Goal: Information Seeking & Learning: Learn about a topic

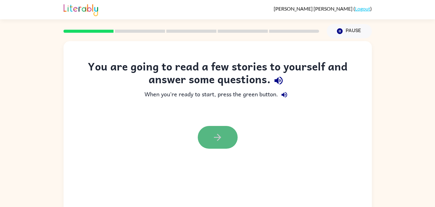
click at [215, 139] on icon "button" at bounding box center [217, 137] width 11 height 11
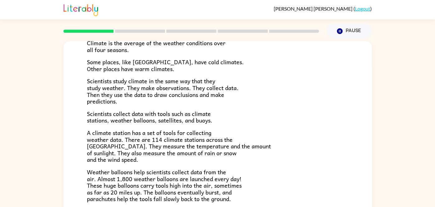
scroll to position [53, 0]
drag, startPoint x: 129, startPoint y: 88, endPoint x: 169, endPoint y: 89, distance: 40.2
click at [169, 89] on span "Scientists study climate in the same way that they study weather. They make obs…" at bounding box center [163, 90] width 152 height 29
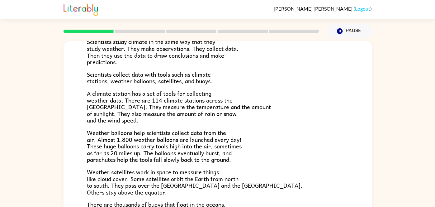
scroll to position [95, 0]
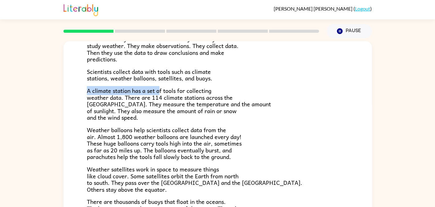
drag, startPoint x: 87, startPoint y: 91, endPoint x: 161, endPoint y: 83, distance: 74.0
click at [161, 83] on div "Climate is the average of the weather conditions over all four seasons. Some pl…" at bounding box center [218, 110] width 262 height 255
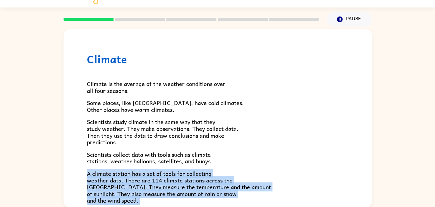
scroll to position [174, 0]
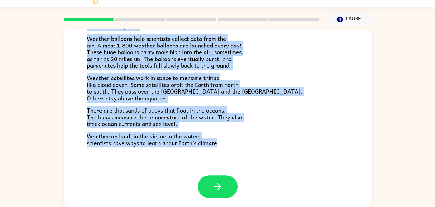
click at [210, 174] on div "Climate Climate is the average of the weather conditions over all four seasons.…" at bounding box center [218, 15] width 308 height 320
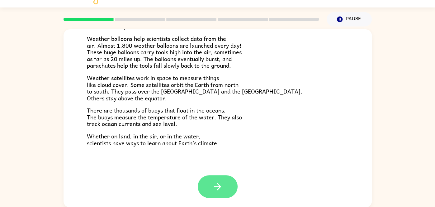
click at [214, 192] on icon "button" at bounding box center [217, 186] width 11 height 11
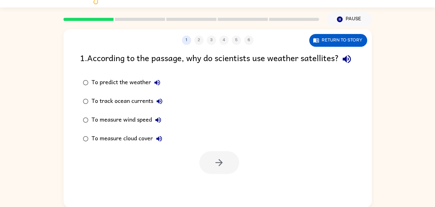
scroll to position [0, 0]
click at [321, 36] on button "Return to story" at bounding box center [338, 40] width 58 height 13
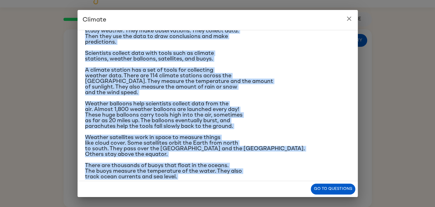
scroll to position [89, 0]
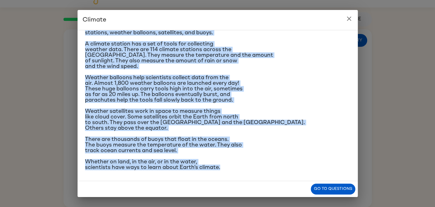
drag, startPoint x: 86, startPoint y: 53, endPoint x: 242, endPoint y: 188, distance: 206.7
click at [242, 188] on div "Climate Climate is the average of the weather conditions over all four seasons.…" at bounding box center [218, 103] width 280 height 187
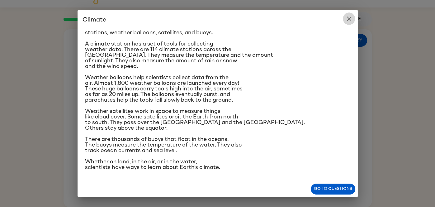
click at [350, 22] on button "close" at bounding box center [349, 18] width 12 height 12
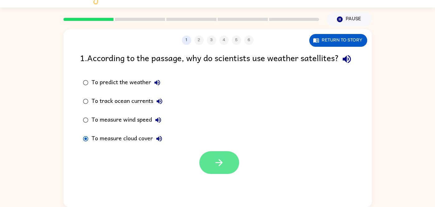
click at [223, 169] on button "button" at bounding box center [219, 162] width 40 height 23
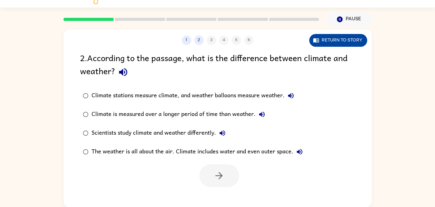
click at [327, 44] on button "Return to story" at bounding box center [338, 40] width 58 height 13
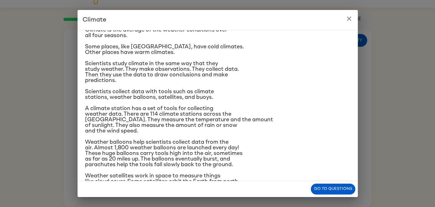
scroll to position [23, 0]
click at [343, 18] on button "close" at bounding box center [349, 18] width 12 height 12
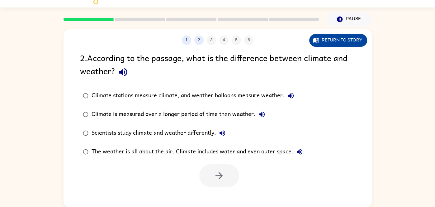
click at [329, 40] on button "Return to story" at bounding box center [338, 40] width 58 height 13
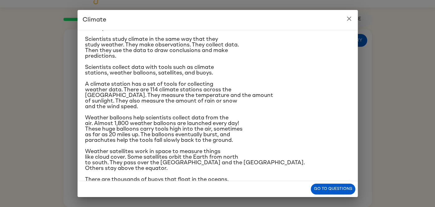
scroll to position [49, 0]
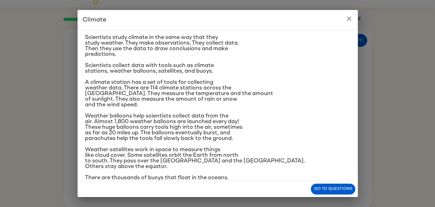
drag, startPoint x: 352, startPoint y: 20, endPoint x: 217, endPoint y: 143, distance: 182.7
click at [217, 143] on div "Climate Climate is the average of the weather conditions over all four seasons.…" at bounding box center [218, 103] width 280 height 187
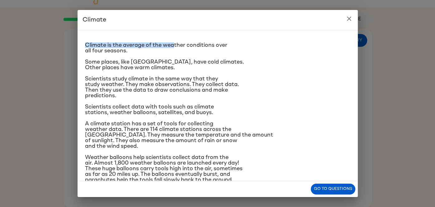
scroll to position [2, 0]
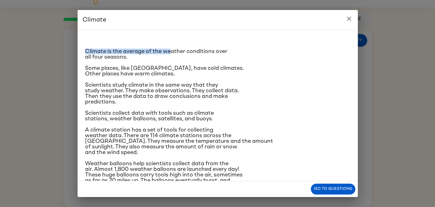
drag, startPoint x: 106, startPoint y: 18, endPoint x: 161, endPoint y: 55, distance: 66.1
click at [161, 55] on div "Climate Climate is the average of the weather conditions over all four seasons.…" at bounding box center [218, 103] width 280 height 187
click at [161, 55] on p "Climate is the average of the weather conditions over all four seasons." at bounding box center [217, 54] width 265 height 11
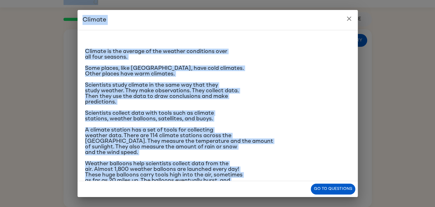
click at [122, 43] on div "Climate is the average of the weather conditions over all four seasons. Some pl…" at bounding box center [217, 145] width 265 height 222
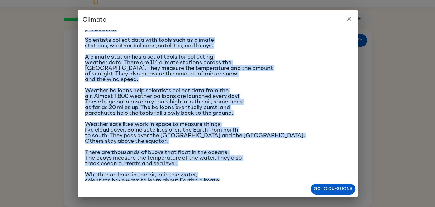
scroll to position [89, 0]
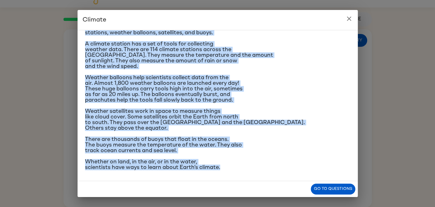
drag, startPoint x: 85, startPoint y: 49, endPoint x: 252, endPoint y: 181, distance: 212.1
click at [252, 181] on div "Climate is the average of the weather conditions over all four seasons. Some pl…" at bounding box center [218, 105] width 280 height 151
copy div "Climate is the average of the weather conditions over all four seasons. Some pl…"
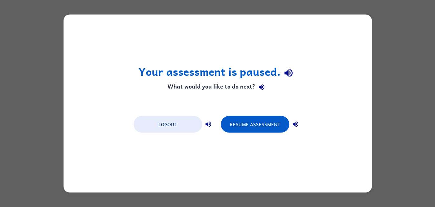
scroll to position [0, 0]
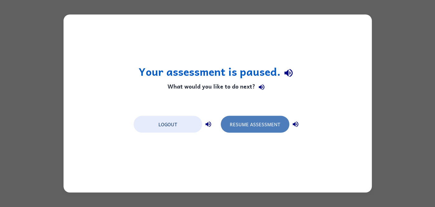
click at [266, 122] on button "Resume Assessment" at bounding box center [255, 124] width 69 height 17
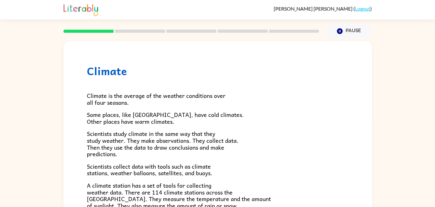
scroll to position [174, 0]
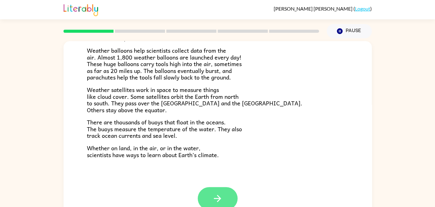
click at [228, 200] on button "button" at bounding box center [218, 198] width 40 height 23
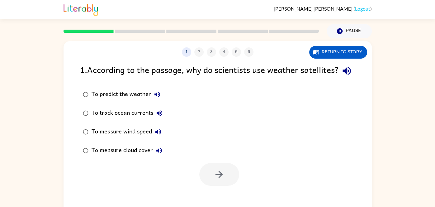
scroll to position [0, 0]
click at [215, 186] on button "button" at bounding box center [219, 174] width 40 height 23
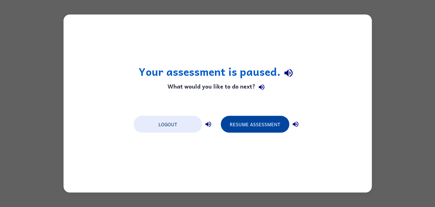
click at [246, 126] on button "Resume Assessment" at bounding box center [255, 124] width 69 height 17
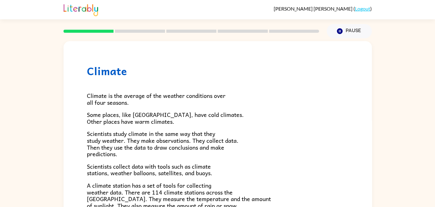
scroll to position [174, 0]
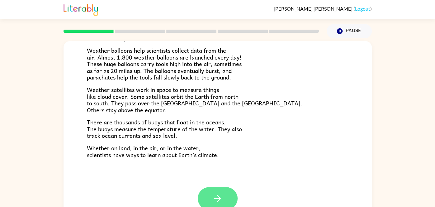
click at [231, 203] on button "button" at bounding box center [218, 198] width 40 height 23
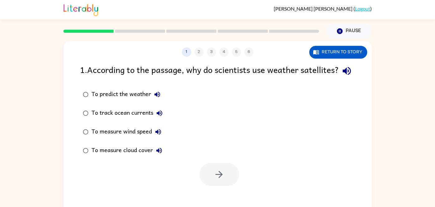
scroll to position [0, 0]
click at [213, 186] on button "button" at bounding box center [219, 174] width 40 height 23
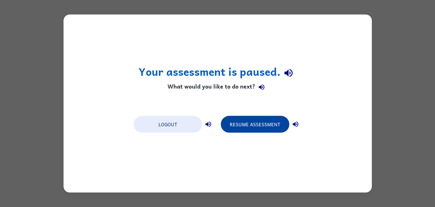
click at [253, 116] on button "Resume Assessment" at bounding box center [255, 124] width 69 height 17
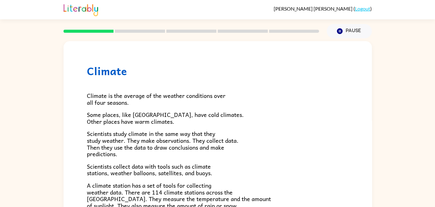
scroll to position [174, 0]
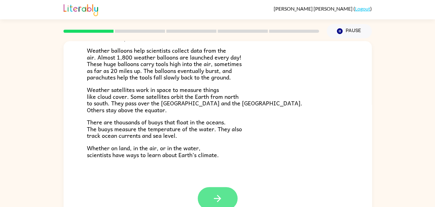
click at [212, 194] on button "button" at bounding box center [218, 198] width 40 height 23
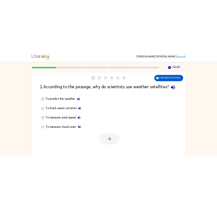
scroll to position [0, 0]
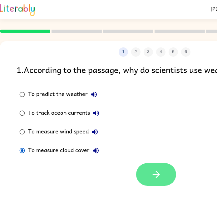
click at [150, 186] on button "button" at bounding box center [156, 174] width 40 height 23
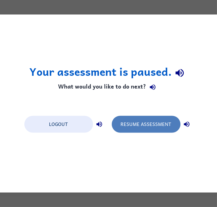
click at [127, 124] on button "Resume Assessment" at bounding box center [146, 124] width 69 height 17
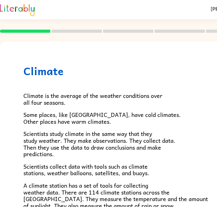
scroll to position [174, 0]
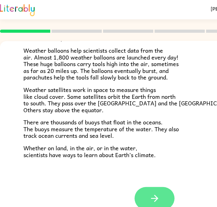
click at [168, 194] on button "button" at bounding box center [154, 198] width 40 height 23
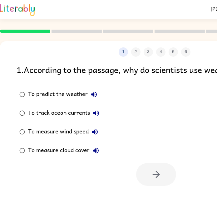
scroll to position [0, 0]
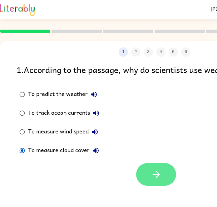
click at [152, 180] on icon "button" at bounding box center [155, 174] width 11 height 11
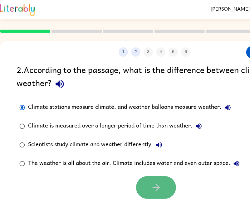
click at [157, 197] on button "button" at bounding box center [156, 187] width 40 height 23
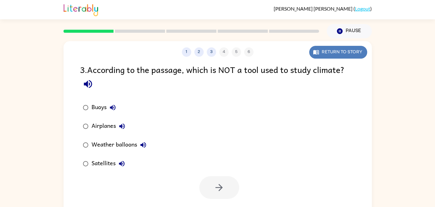
click at [344, 55] on button "Return to story" at bounding box center [338, 52] width 58 height 13
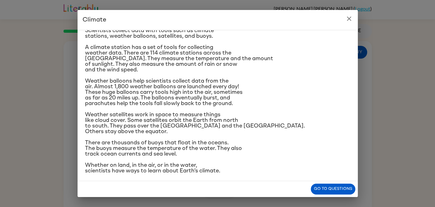
scroll to position [89, 0]
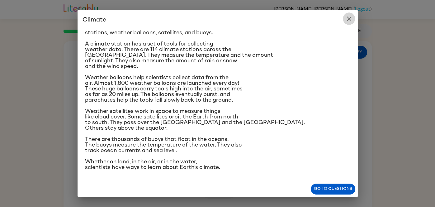
click at [349, 18] on icon "close" at bounding box center [349, 19] width 4 height 4
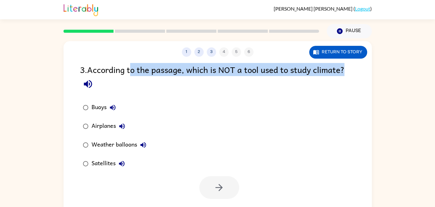
drag, startPoint x: 172, startPoint y: 77, endPoint x: 294, endPoint y: 80, distance: 122.5
click at [294, 80] on div "3 . According to the passage, which is NOT a tool used to study climate?" at bounding box center [217, 77] width 275 height 29
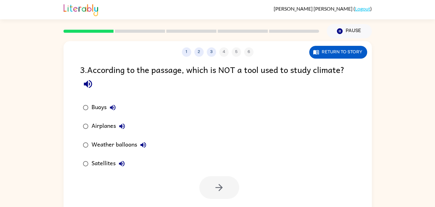
click at [294, 80] on div "3 . According to the passage, which is NOT a tool used to study climate?" at bounding box center [217, 77] width 275 height 29
click at [323, 55] on button "Return to story" at bounding box center [338, 52] width 58 height 13
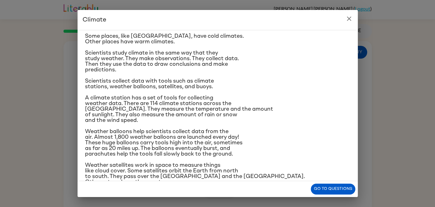
scroll to position [34, 0]
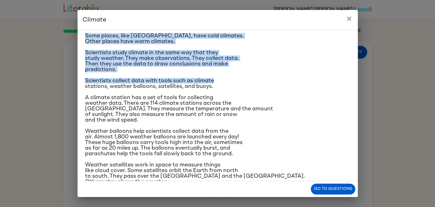
drag, startPoint x: 301, startPoint y: 18, endPoint x: 332, endPoint y: 74, distance: 64.3
click at [332, 74] on div "Climate Climate is the average of the weather conditions over all four seasons.…" at bounding box center [218, 103] width 280 height 187
click at [326, 187] on div "Climate Climate is the average of the weather conditions over all four seasons.…" at bounding box center [218, 103] width 280 height 187
click at [324, 190] on button "Go to questions" at bounding box center [333, 189] width 45 height 11
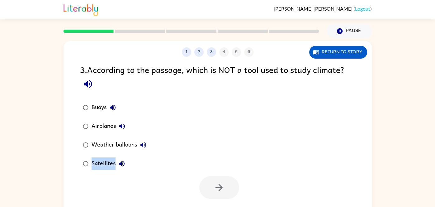
click at [324, 190] on div at bounding box center [218, 186] width 308 height 26
click at [335, 51] on button "Return to story" at bounding box center [338, 52] width 58 height 13
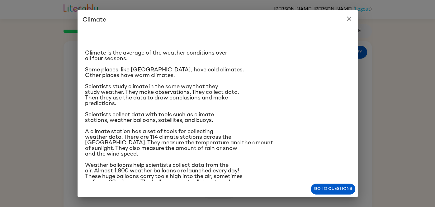
click at [112, 127] on div "Climate is the average of the weather conditions over all four seasons. Some pl…" at bounding box center [217, 146] width 265 height 222
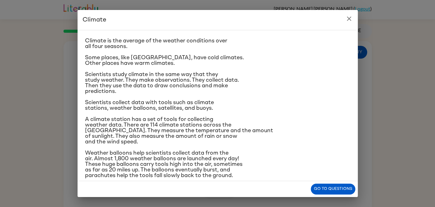
click at [195, 135] on span "A climate station has a set of tools for collecting weather data. There are 114…" at bounding box center [179, 131] width 188 height 28
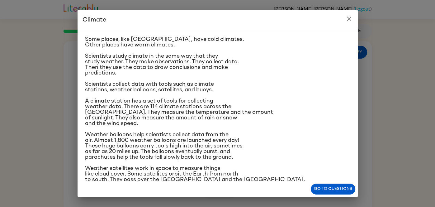
scroll to position [29, 0]
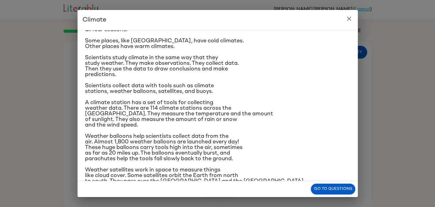
click at [348, 21] on icon "close" at bounding box center [349, 18] width 7 height 7
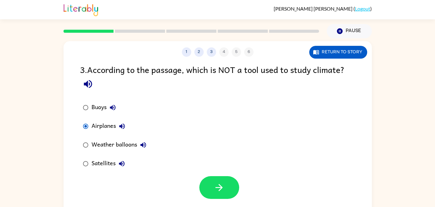
click at [210, 146] on div "Buoys Airplanes Weather balloons Satellites" at bounding box center [226, 135] width 292 height 75
click at [216, 170] on div "Buoys Airplanes Weather balloons Satellites" at bounding box center [226, 135] width 292 height 75
click at [234, 183] on button "button" at bounding box center [219, 187] width 40 height 23
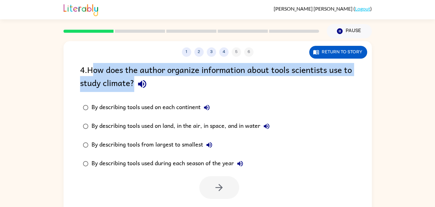
drag, startPoint x: 96, startPoint y: 74, endPoint x: 307, endPoint y: 85, distance: 210.6
click at [307, 85] on div "4 . How does the author organize information about tools scientists use to stud…" at bounding box center [217, 77] width 275 height 29
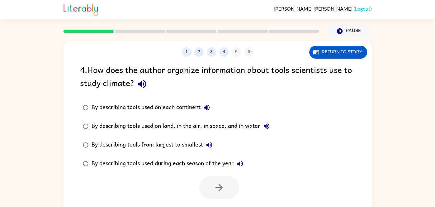
click at [322, 59] on div "1 2 3 4 5 6 Return to story 4 . How does the author organize information about …" at bounding box center [218, 130] width 308 height 178
click at [318, 57] on button "Return to story" at bounding box center [338, 52] width 58 height 13
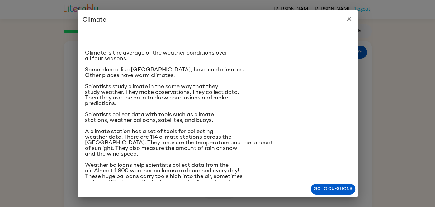
scroll to position [89, 0]
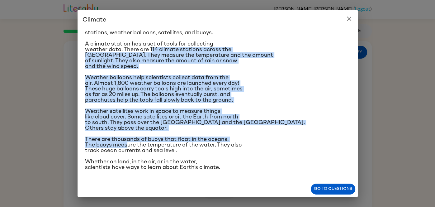
drag, startPoint x: 129, startPoint y: 145, endPoint x: 205, endPoint y: 36, distance: 132.9
click at [205, 36] on div "Climate is the average of the weather conditions over all four seasons. Some pl…" at bounding box center [217, 59] width 265 height 222
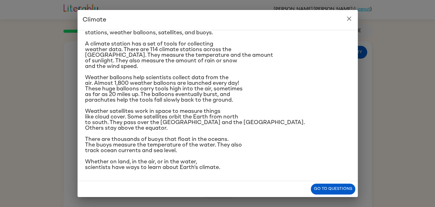
drag, startPoint x: 205, startPoint y: 36, endPoint x: 281, endPoint y: 27, distance: 76.3
click at [281, 27] on div "Climate Climate is the average of the weather conditions over all four seasons.…" at bounding box center [218, 103] width 280 height 187
click at [284, 26] on h2 "Climate" at bounding box center [218, 20] width 280 height 20
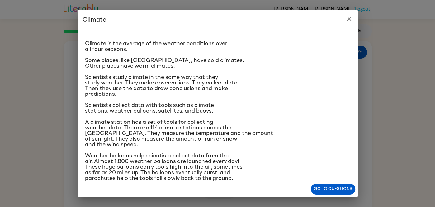
click at [348, 22] on button "close" at bounding box center [349, 18] width 12 height 12
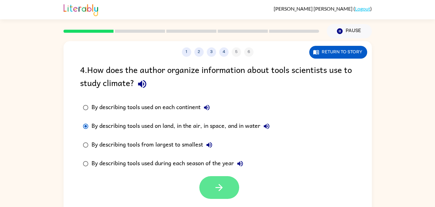
click at [207, 184] on button "button" at bounding box center [219, 187] width 40 height 23
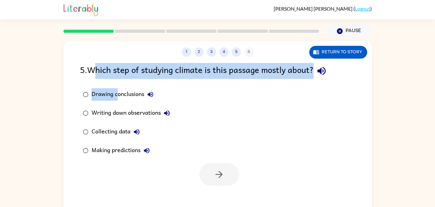
drag, startPoint x: 93, startPoint y: 73, endPoint x: 117, endPoint y: 95, distance: 32.6
click at [117, 95] on div "5 . Which step of studying climate is this passage mostly about? Drawing conclu…" at bounding box center [218, 124] width 308 height 123
click at [208, 178] on button "button" at bounding box center [219, 174] width 40 height 23
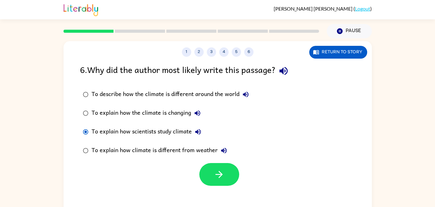
click at [241, 170] on div at bounding box center [218, 173] width 308 height 26
click at [217, 179] on icon "button" at bounding box center [219, 174] width 11 height 11
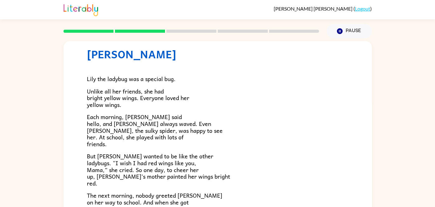
scroll to position [17, 0]
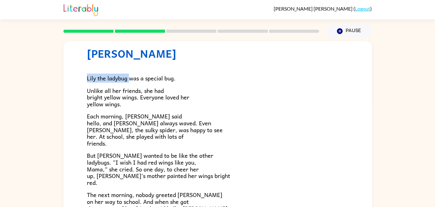
drag, startPoint x: 88, startPoint y: 80, endPoint x: 130, endPoint y: 79, distance: 42.4
click at [130, 79] on span "Lily the ladybug was a special bug." at bounding box center [131, 78] width 89 height 9
click at [130, 78] on span "Lily the ladybug was a special bug." at bounding box center [131, 78] width 89 height 9
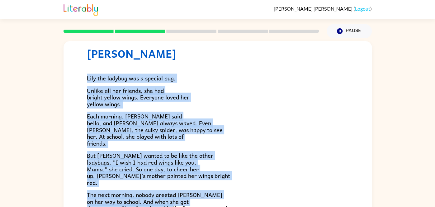
drag, startPoint x: 87, startPoint y: 79, endPoint x: 221, endPoint y: 207, distance: 184.9
click at [221, 207] on div "Lily the ladybug was a special bug. Unlike all her friends, she had bright yell…" at bounding box center [218, 187] width 262 height 255
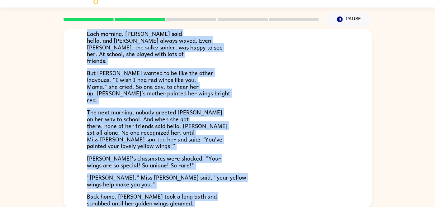
scroll to position [114, 0]
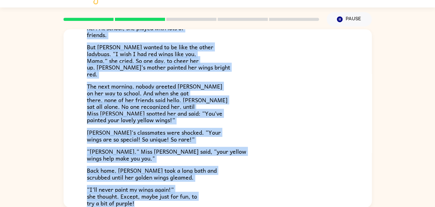
copy div "Lily the ladybug was a special bug. Unlike all her friends, she had bright yell…"
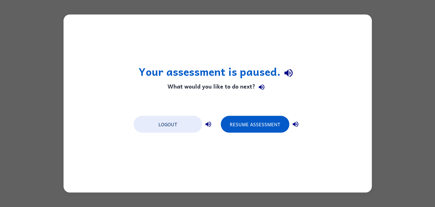
scroll to position [0, 0]
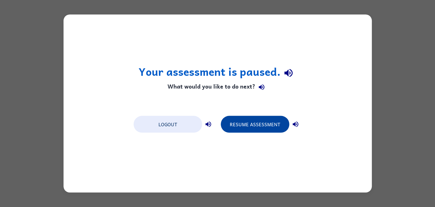
click at [265, 132] on button "Resume Assessment" at bounding box center [255, 124] width 69 height 17
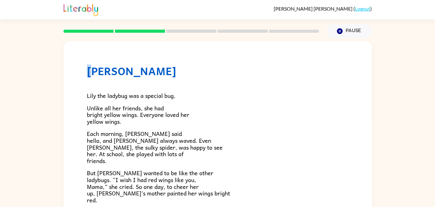
drag, startPoint x: 88, startPoint y: 72, endPoint x: 91, endPoint y: 73, distance: 3.1
click at [91, 73] on h1 "Lily Ladybug" at bounding box center [218, 70] width 262 height 13
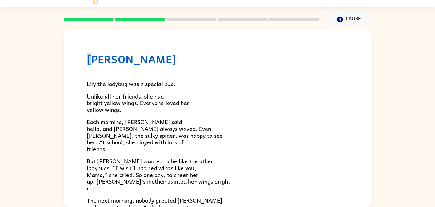
drag, startPoint x: 87, startPoint y: 62, endPoint x: 92, endPoint y: 62, distance: 4.7
click at [92, 62] on h1 "Lily Ladybug" at bounding box center [218, 59] width 262 height 13
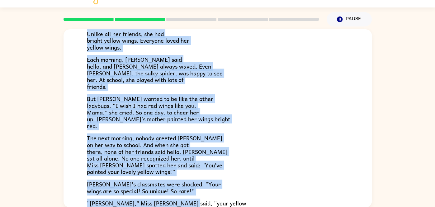
scroll to position [174, 0]
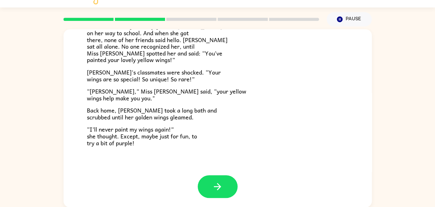
click at [227, 203] on div at bounding box center [218, 191] width 308 height 32
click at [219, 190] on icon "button" at bounding box center [217, 186] width 11 height 11
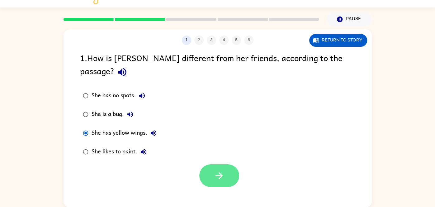
click at [212, 173] on button "button" at bounding box center [219, 175] width 40 height 23
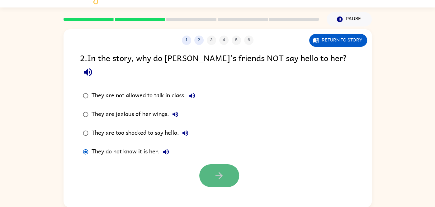
click at [207, 165] on button "button" at bounding box center [219, 175] width 40 height 23
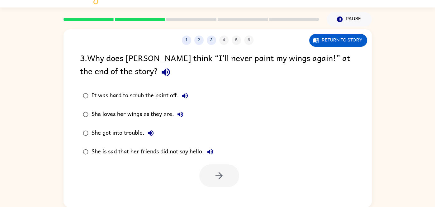
scroll to position [12, 0]
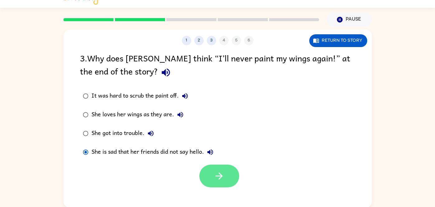
click at [228, 187] on button "button" at bounding box center [219, 176] width 40 height 23
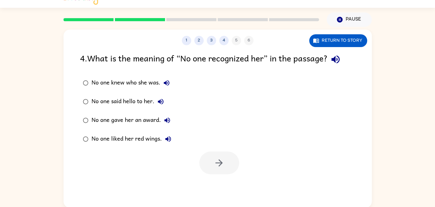
scroll to position [12, 0]
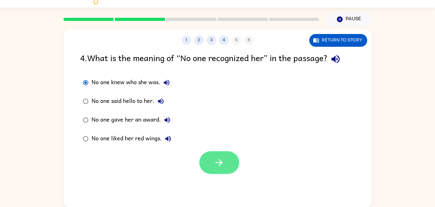
click at [225, 162] on button "button" at bounding box center [219, 162] width 40 height 23
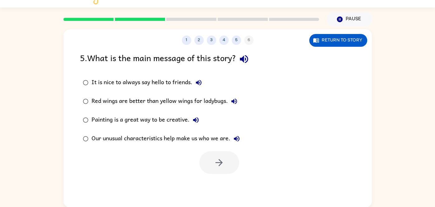
click at [90, 63] on div "5 . What is the main message of this story?" at bounding box center [217, 59] width 275 height 16
click at [100, 55] on div "5 . What is the main message of this story?" at bounding box center [217, 59] width 275 height 16
click at [99, 55] on div "5 . What is the main message of this story?" at bounding box center [217, 59] width 275 height 16
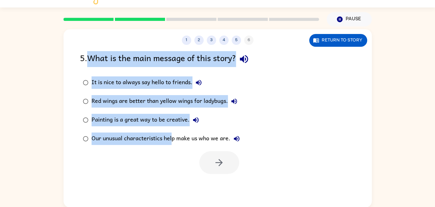
click at [277, 107] on div "It is nice to always say hello to friends. Red wings are better than yellow win…" at bounding box center [226, 110] width 292 height 75
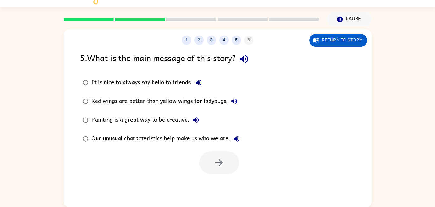
click at [270, 114] on div "It is nice to always say hello to friends. Red wings are better than yellow win…" at bounding box center [226, 110] width 292 height 75
click at [274, 108] on div "It is nice to always say hello to friends. Red wings are better than yellow win…" at bounding box center [226, 110] width 292 height 75
click at [279, 103] on div "It is nice to always say hello to friends. Red wings are better than yellow win…" at bounding box center [226, 110] width 292 height 75
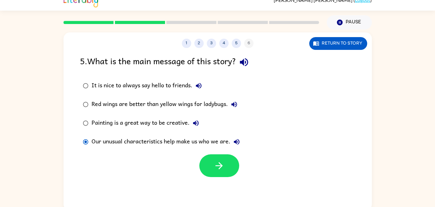
scroll to position [9, 0]
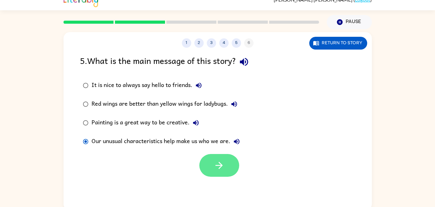
click at [214, 168] on icon "button" at bounding box center [219, 165] width 11 height 11
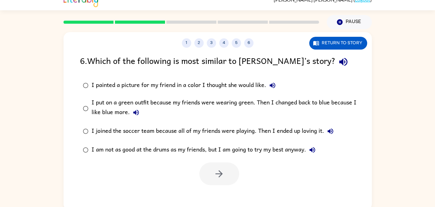
scroll to position [12, 0]
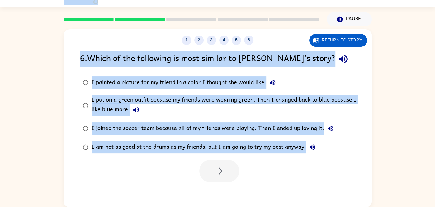
click at [414, 68] on div "1 2 3 4 5 6 Return to story 6 . Which of the following is most similar to Lily’…" at bounding box center [217, 116] width 435 height 181
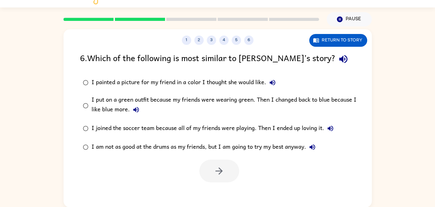
click at [383, 74] on div "1 2 3 4 5 6 Return to story 6 . Which of the following is most similar to Lily’…" at bounding box center [217, 116] width 435 height 181
click at [360, 75] on label "I painted a picture for my friend in a color I thought she would like." at bounding box center [222, 82] width 290 height 19
click at [324, 91] on label "I painted a picture for my friend in a color I thought she would like." at bounding box center [222, 82] width 290 height 19
click at [324, 88] on label "I painted a picture for my friend in a color I thought she would like." at bounding box center [222, 82] width 290 height 19
click at [322, 90] on label "I painted a picture for my friend in a color I thought she would like." at bounding box center [222, 82] width 290 height 19
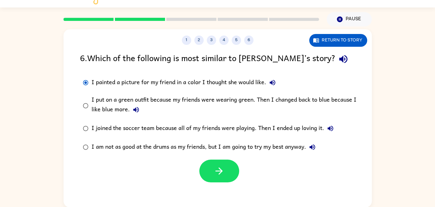
click at [325, 89] on label "I painted a picture for my friend in a color I thought she would like." at bounding box center [222, 82] width 290 height 19
click at [219, 164] on button "button" at bounding box center [219, 171] width 40 height 23
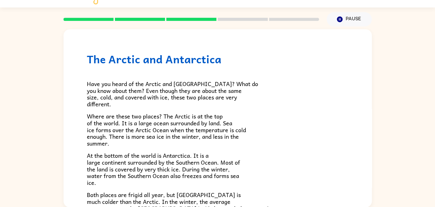
scroll to position [0, 0]
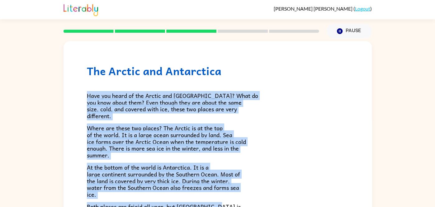
drag, startPoint x: 87, startPoint y: 97, endPoint x: 241, endPoint y: 207, distance: 189.3
click at [241, 207] on div "Have you heard of the Arctic and Antarctica? What do you know about them? Even …" at bounding box center [218, 183] width 262 height 212
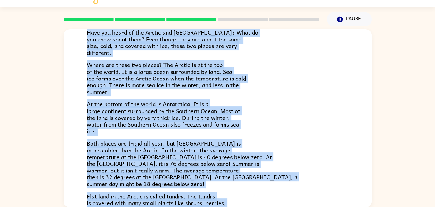
scroll to position [71, 0]
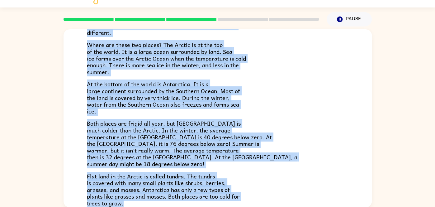
copy div "Have you heard of the Arctic and Antarctica? What do you know about them? Even …"
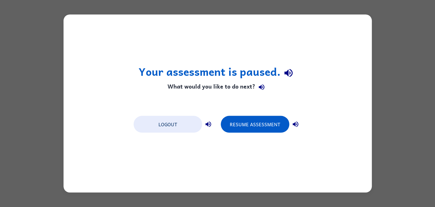
scroll to position [0, 0]
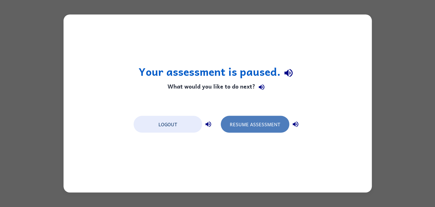
click at [262, 131] on button "Resume Assessment" at bounding box center [255, 124] width 69 height 17
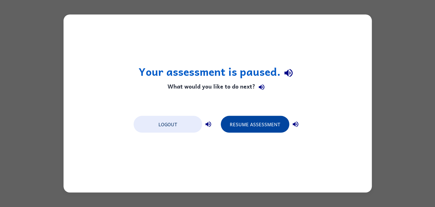
click at [278, 126] on button "Resume Assessment" at bounding box center [255, 124] width 69 height 17
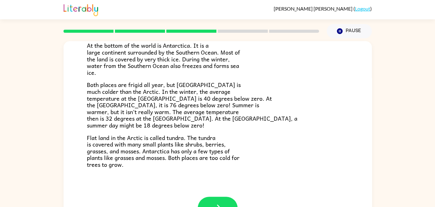
scroll to position [131, 0]
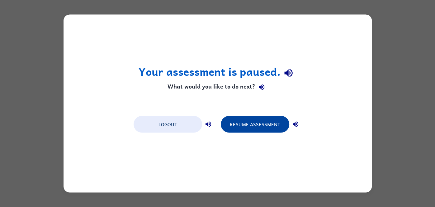
click at [249, 122] on button "Resume Assessment" at bounding box center [255, 124] width 69 height 17
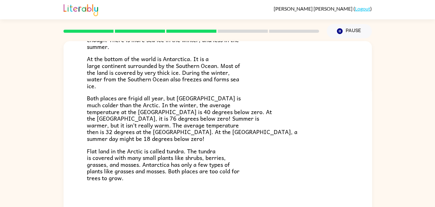
scroll to position [110, 0]
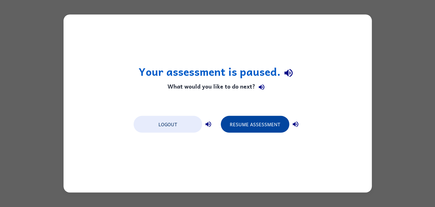
click at [247, 130] on button "Resume Assessment" at bounding box center [255, 124] width 69 height 17
click at [263, 130] on button "Resume Assessment" at bounding box center [255, 124] width 69 height 17
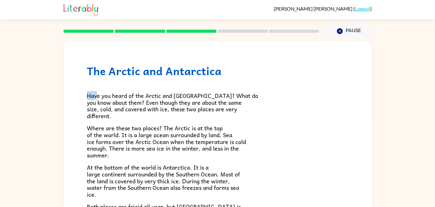
drag, startPoint x: 87, startPoint y: 92, endPoint x: 96, endPoint y: 78, distance: 17.4
click at [96, 78] on div "Have you heard of the Arctic and Antarctica? What do you know about them? Even …" at bounding box center [218, 183] width 262 height 212
drag, startPoint x: 88, startPoint y: 70, endPoint x: 93, endPoint y: 71, distance: 4.4
click at [93, 71] on h1 "The Arctic and Antarctica" at bounding box center [218, 70] width 262 height 13
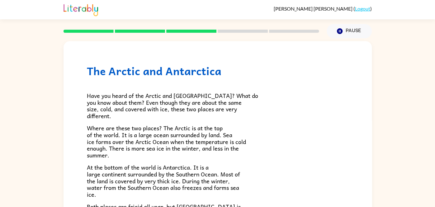
click at [93, 71] on h1 "The Arctic and Antarctica" at bounding box center [218, 70] width 262 height 13
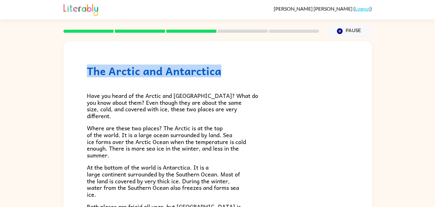
scroll to position [2, 0]
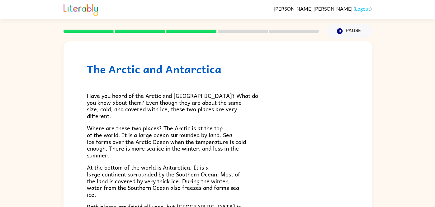
click at [93, 71] on h1 "The Arctic and Antarctica" at bounding box center [218, 70] width 262 height 13
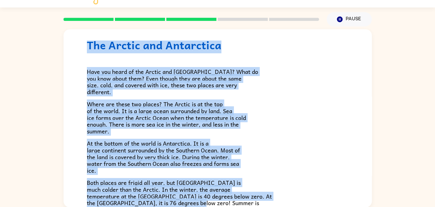
scroll to position [19, 0]
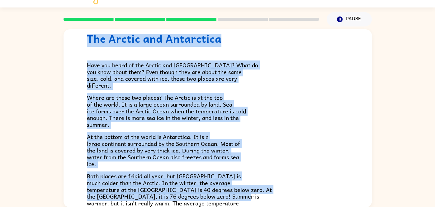
click at [38, 179] on div "The Arctic and Antarctica Have you heard of the Arctic and Antarctica? What do …" at bounding box center [217, 116] width 435 height 181
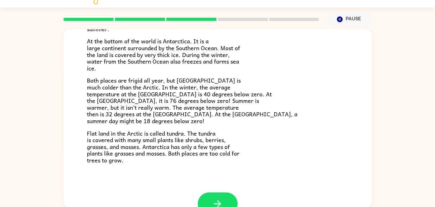
scroll to position [131, 0]
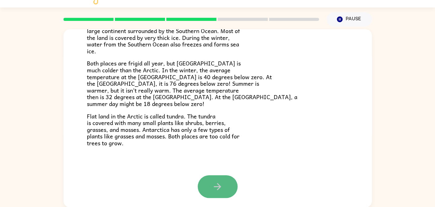
click at [226, 193] on button "button" at bounding box center [218, 186] width 40 height 23
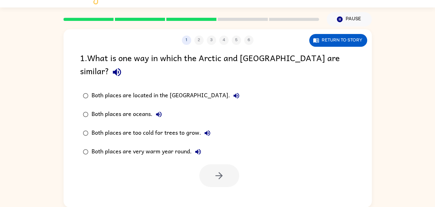
scroll to position [0, 0]
click at [225, 192] on div "1 2 3 4 5 6 Return to story 1 . What is one way in which the Arctic and Antarct…" at bounding box center [218, 118] width 308 height 178
drag, startPoint x: 210, startPoint y: 186, endPoint x: 207, endPoint y: 183, distance: 4.2
click at [207, 183] on div "1 2 3 4 5 6 Return to story 1 . What is one way in which the Arctic and Antarct…" at bounding box center [218, 118] width 308 height 178
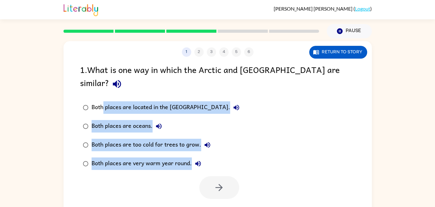
drag, startPoint x: 207, startPoint y: 183, endPoint x: 107, endPoint y: 87, distance: 138.2
click at [107, 87] on div "1 2 3 4 5 6 Return to story 1 . What is one way in which the Arctic and Antarct…" at bounding box center [218, 130] width 308 height 178
click at [107, 98] on label "Both places are located in the North Pole." at bounding box center [161, 107] width 169 height 19
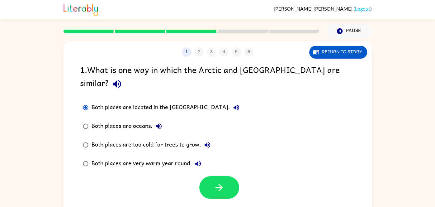
click at [94, 120] on div "Both places are oceans." at bounding box center [129, 126] width 74 height 12
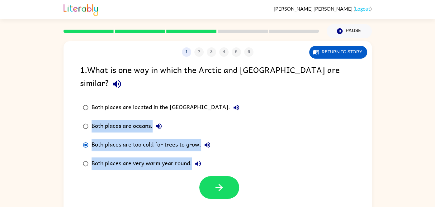
click at [86, 113] on div "1 . What is one way in which the Arctic and Antarctica are similar? Both places…" at bounding box center [218, 131] width 308 height 136
click at [218, 185] on button "button" at bounding box center [219, 187] width 40 height 23
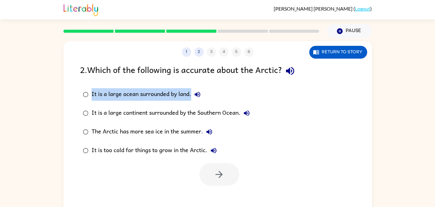
drag, startPoint x: 91, startPoint y: 95, endPoint x: 191, endPoint y: 96, distance: 99.7
click at [191, 96] on div "It is a large ocean surrounded by land." at bounding box center [148, 94] width 112 height 12
copy div "It is a large ocean surrounded by land."
click at [360, 55] on button "Return to story" at bounding box center [338, 52] width 58 height 13
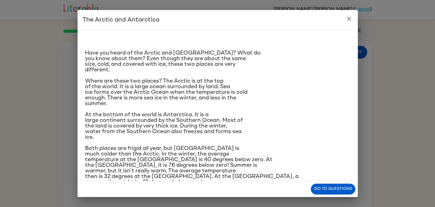
click at [351, 22] on icon "close" at bounding box center [349, 18] width 7 height 7
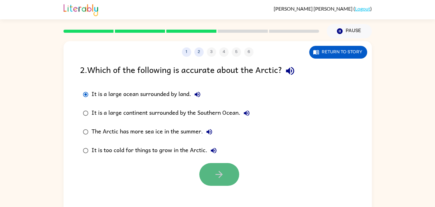
click at [215, 178] on icon "button" at bounding box center [219, 174] width 11 height 11
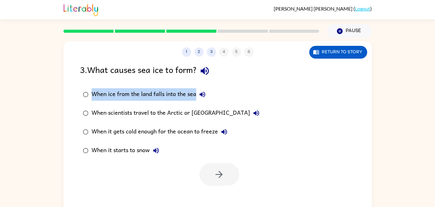
drag, startPoint x: 94, startPoint y: 94, endPoint x: 196, endPoint y: 98, distance: 102.3
click at [196, 98] on div "When ice from the land falls into the sea" at bounding box center [150, 94] width 117 height 12
copy div "When ice from the land falls into the sea"
click at [361, 50] on button "Return to story" at bounding box center [338, 52] width 58 height 13
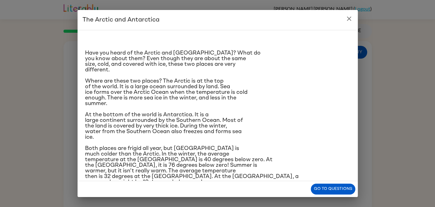
scroll to position [49, 0]
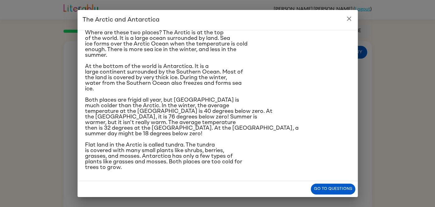
click at [344, 21] on button "close" at bounding box center [349, 18] width 12 height 12
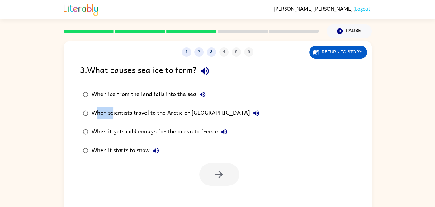
drag, startPoint x: 94, startPoint y: 112, endPoint x: 113, endPoint y: 112, distance: 18.7
click at [113, 112] on div "When scientists travel to the Arctic or Antarctica" at bounding box center [177, 113] width 171 height 12
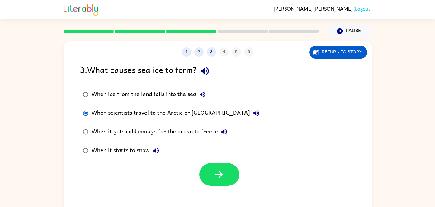
click at [92, 133] on div "When it gets cold enough for the ocean to freeze" at bounding box center [161, 132] width 139 height 12
drag, startPoint x: 92, startPoint y: 132, endPoint x: 128, endPoint y: 130, distance: 36.3
click at [128, 130] on div "When it gets cold enough for the ocean to freeze" at bounding box center [161, 132] width 139 height 12
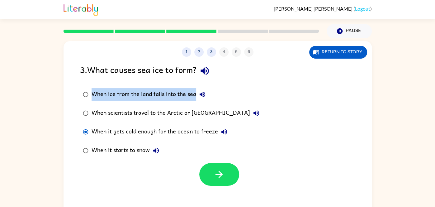
click at [131, 84] on div "3 . What causes sea ice to form? When ice from the land falls into the sea When…" at bounding box center [218, 124] width 308 height 123
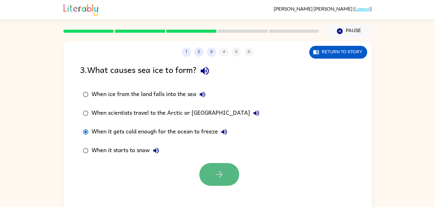
click at [201, 176] on button "button" at bounding box center [219, 174] width 40 height 23
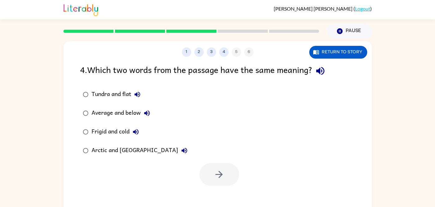
drag, startPoint x: 85, startPoint y: 78, endPoint x: 141, endPoint y: 37, distance: 69.0
click at [141, 37] on div "Lucas Aldama ( Logout ) Pause Pause 1 2 3 4 5 6 Return to story 4 . Which two w…" at bounding box center [217, 109] width 435 height 219
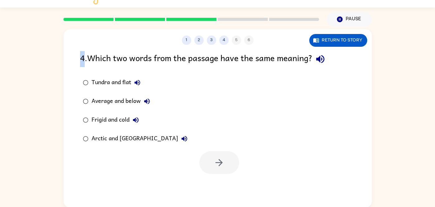
click at [92, 77] on label "Tundra and flat" at bounding box center [135, 82] width 117 height 19
drag, startPoint x: 91, startPoint y: 61, endPoint x: 101, endPoint y: 62, distance: 10.0
click at [101, 62] on div "4 . Which two words from the passage have the same meaning?" at bounding box center [217, 59] width 275 height 16
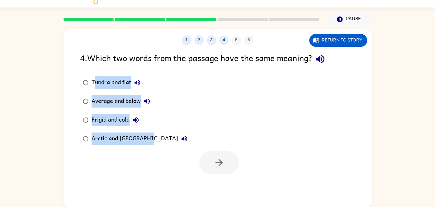
drag, startPoint x: 94, startPoint y: 81, endPoint x: 148, endPoint y: 141, distance: 80.1
click at [148, 141] on div "Tundra and flat Average and below Frigid and cold Arctic and Antarctica" at bounding box center [139, 110] width 119 height 75
click at [96, 83] on label "Tundra and flat" at bounding box center [135, 82] width 117 height 19
click at [96, 83] on div "Tundra and flat" at bounding box center [118, 82] width 52 height 12
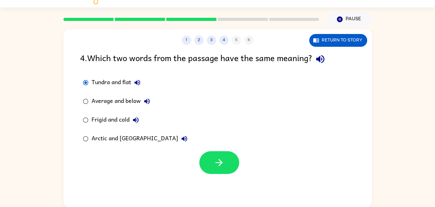
click at [95, 83] on div "Tundra and flat" at bounding box center [118, 82] width 52 height 12
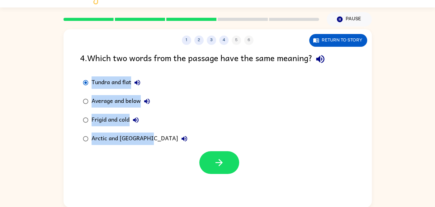
copy div "Tundra and flat Average and below Frigid and cold Arctic and Antarctica"
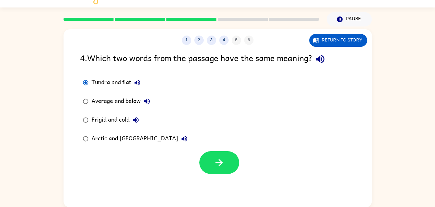
click at [351, 46] on div "1 2 3 4 5 6 Return to story 4 . Which two words from the passage have the same …" at bounding box center [218, 118] width 308 height 178
click at [339, 23] on button "Pause Pause" at bounding box center [349, 19] width 45 height 14
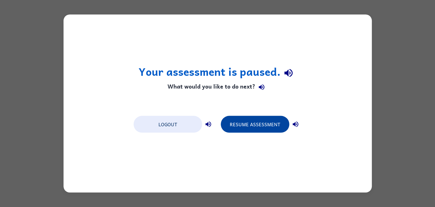
click at [229, 130] on button "Resume Assessment" at bounding box center [255, 124] width 69 height 17
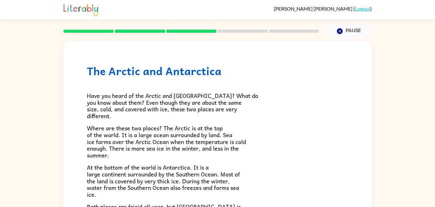
scroll to position [131, 0]
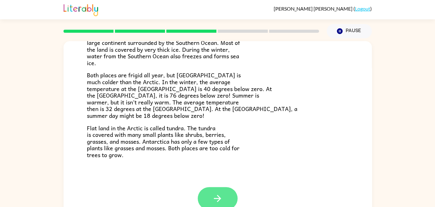
click at [214, 197] on icon "button" at bounding box center [217, 198] width 11 height 11
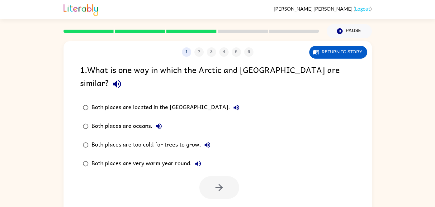
scroll to position [0, 0]
click at [228, 176] on button "button" at bounding box center [219, 187] width 40 height 23
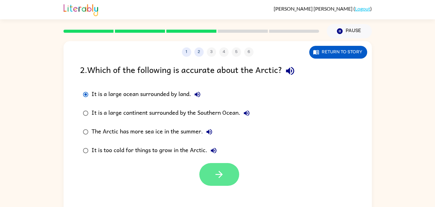
click at [215, 168] on button "button" at bounding box center [219, 174] width 40 height 23
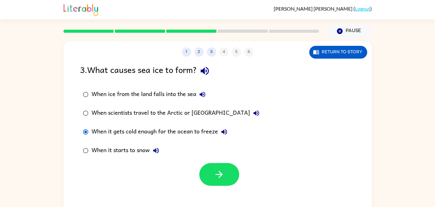
click at [237, 180] on div at bounding box center [219, 174] width 40 height 23
click at [233, 178] on button "button" at bounding box center [219, 174] width 40 height 23
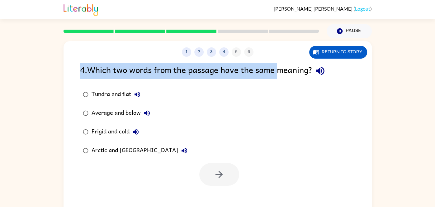
drag, startPoint x: 79, startPoint y: 69, endPoint x: 281, endPoint y: 74, distance: 202.9
click at [281, 74] on div "4 . Which two words from the passage have the same meaning? Tundra and flat Ave…" at bounding box center [218, 124] width 308 height 123
click at [281, 74] on div "4 . Which two words from the passage have the same meaning?" at bounding box center [217, 71] width 275 height 16
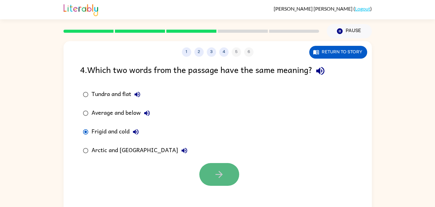
click at [203, 170] on button "button" at bounding box center [219, 174] width 40 height 23
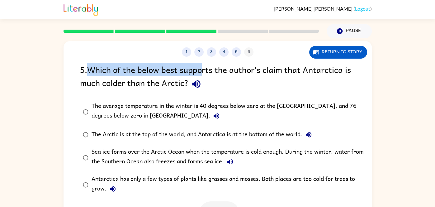
drag, startPoint x: 93, startPoint y: 72, endPoint x: 205, endPoint y: 75, distance: 112.5
click at [205, 75] on div "5 . Which of the below best supports the author’s claim that Antarctica is much…" at bounding box center [217, 77] width 275 height 29
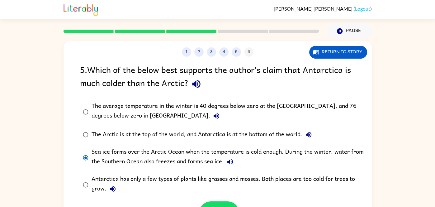
click at [114, 134] on div "The Arctic is at the top of the world, and Antarctica is at the bottom of the w…" at bounding box center [203, 134] width 223 height 12
click at [193, 203] on div at bounding box center [218, 211] width 308 height 26
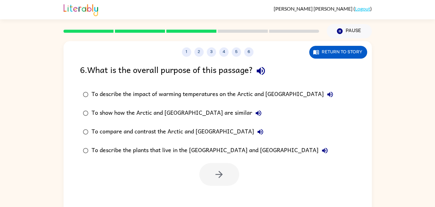
click at [85, 74] on div "6 . What is the overall purpose of this passage?" at bounding box center [217, 71] width 275 height 16
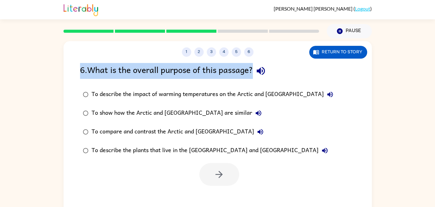
click at [85, 74] on div "6 . What is the overall purpose of this passage?" at bounding box center [217, 71] width 275 height 16
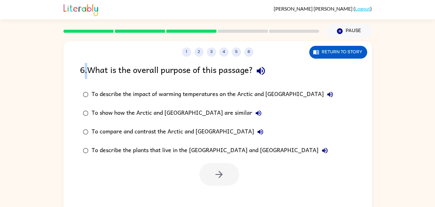
click at [85, 74] on div "6 . What is the overall purpose of this passage?" at bounding box center [217, 71] width 275 height 16
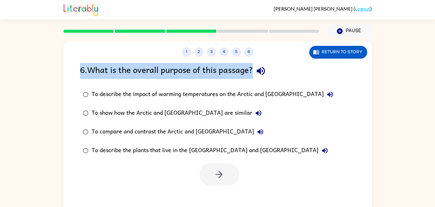
click at [85, 74] on div "6 . What is the overall purpose of this passage?" at bounding box center [217, 71] width 275 height 16
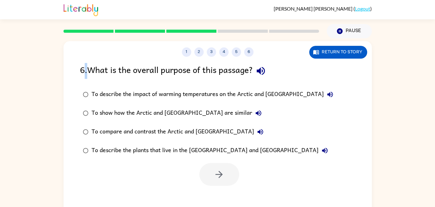
click at [85, 74] on div "6 . What is the overall purpose of this passage?" at bounding box center [217, 71] width 275 height 16
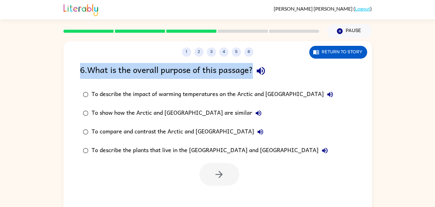
click at [85, 74] on div "6 . What is the overall purpose of this passage?" at bounding box center [217, 71] width 275 height 16
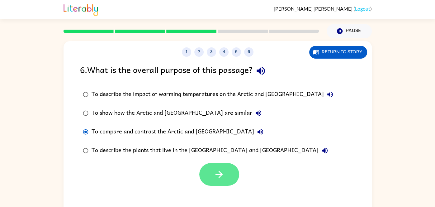
click at [219, 174] on icon "button" at bounding box center [219, 174] width 7 height 7
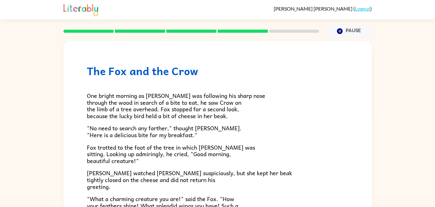
click at [91, 99] on span "One bright morning as Fox was following his sharp nose through the wood in sear…" at bounding box center [176, 105] width 179 height 29
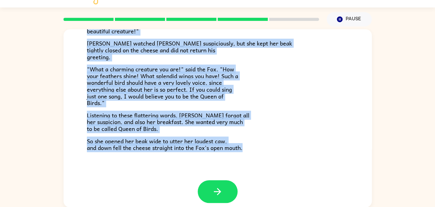
scroll to position [122, 0]
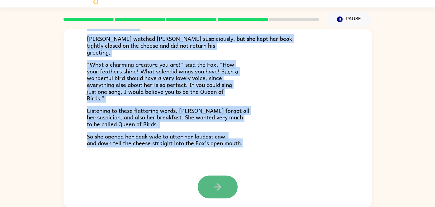
click at [217, 191] on icon "button" at bounding box center [217, 186] width 11 height 11
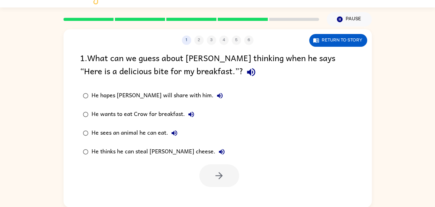
click at [106, 70] on div "1 . What can we guess about Fox’s thinking when he says “Here is a delicious bi…" at bounding box center [217, 65] width 275 height 29
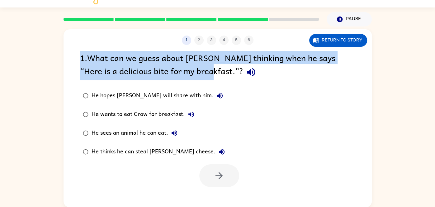
click at [106, 70] on div "1 . What can we guess about Fox’s thinking when he says “Here is a delicious bi…" at bounding box center [217, 65] width 275 height 29
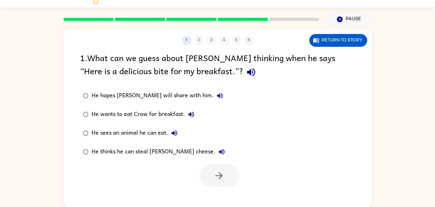
click at [106, 70] on div "1 . What can we guess about Fox’s thinking when he says “Here is a delicious bi…" at bounding box center [217, 65] width 275 height 29
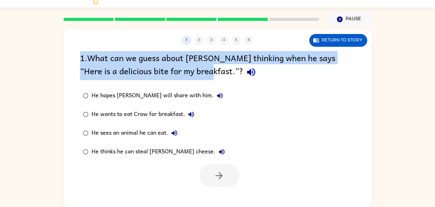
click at [106, 70] on div "1 . What can we guess about Fox’s thinking when he says “Here is a delicious bi…" at bounding box center [217, 65] width 275 height 29
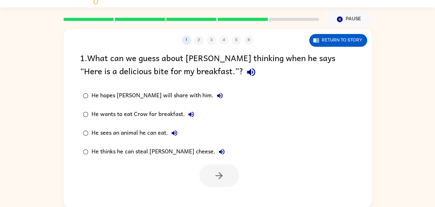
click at [106, 70] on div "1 . What can we guess about Fox’s thinking when he says “Here is a delicious bi…" at bounding box center [217, 65] width 275 height 29
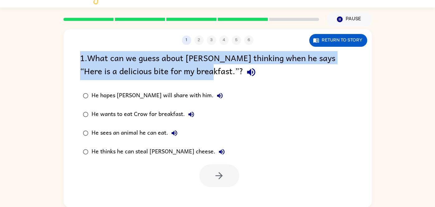
click at [106, 70] on div "1 . What can we guess about Fox’s thinking when he says “Here is a delicious bi…" at bounding box center [217, 65] width 275 height 29
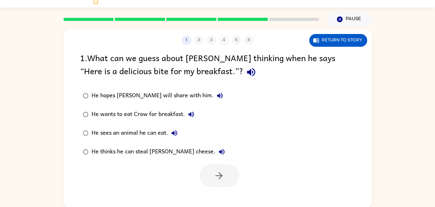
click at [106, 70] on div "1 . What can we guess about Fox’s thinking when he says “Here is a delicious bi…" at bounding box center [217, 65] width 275 height 29
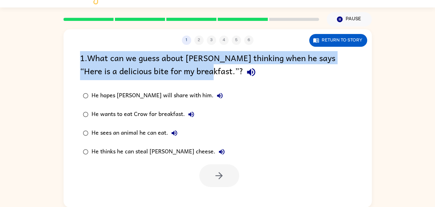
click at [106, 70] on div "1 . What can we guess about Fox’s thinking when he says “Here is a delicious bi…" at bounding box center [217, 65] width 275 height 29
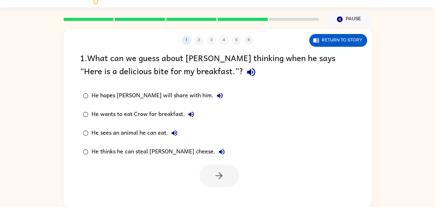
click at [106, 70] on div "1 . What can we guess about Fox’s thinking when he says “Here is a delicious bi…" at bounding box center [217, 65] width 275 height 29
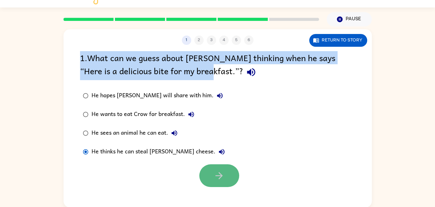
click at [224, 168] on button "button" at bounding box center [219, 175] width 40 height 23
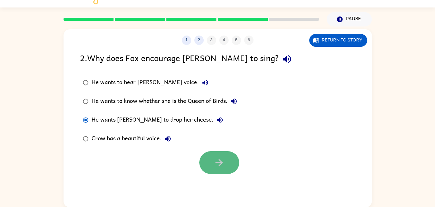
click at [222, 159] on icon "button" at bounding box center [219, 162] width 11 height 11
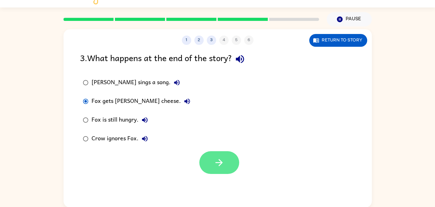
click at [229, 157] on button "button" at bounding box center [219, 162] width 40 height 23
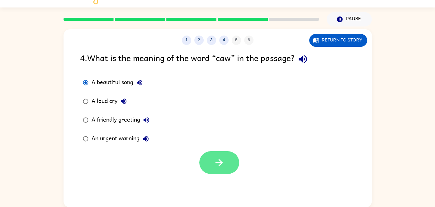
click at [207, 159] on button "button" at bounding box center [219, 162] width 40 height 23
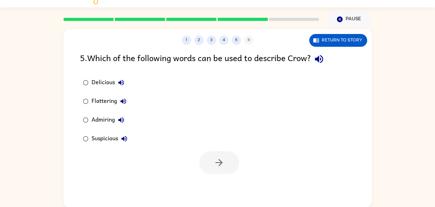
click at [346, 55] on div "5 . Which of the following words can be used to describe Crow?" at bounding box center [217, 59] width 275 height 16
click at [338, 45] on button "Return to story" at bounding box center [338, 40] width 58 height 13
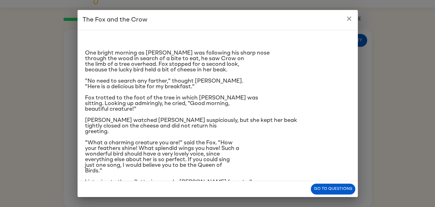
click at [379, 102] on div "The Fox and the Crow One bright morning as Fox was following his sharp nose thr…" at bounding box center [217, 103] width 435 height 207
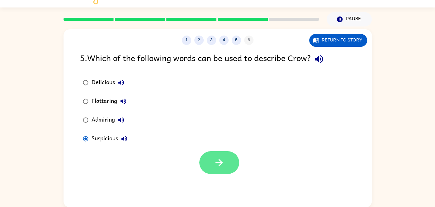
click at [212, 167] on button "button" at bounding box center [219, 162] width 40 height 23
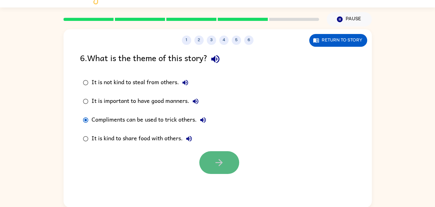
click at [210, 160] on button "button" at bounding box center [219, 162] width 40 height 23
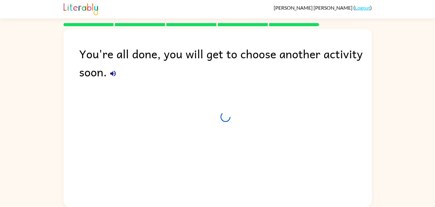
scroll to position [1, 0]
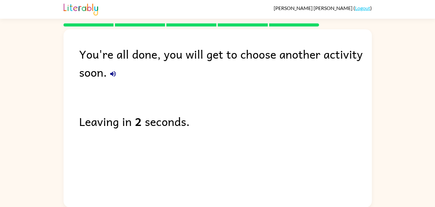
click at [162, 130] on div "You're all done, you will get to choose another activity soon. Leaving in 2 sec…" at bounding box center [218, 116] width 308 height 175
drag, startPoint x: 131, startPoint y: 122, endPoint x: 167, endPoint y: 132, distance: 37.6
click at [167, 132] on div "You're all done, you will get to choose another activity soon. Leaving in 0 sec…" at bounding box center [218, 116] width 308 height 175
